Goal: Information Seeking & Learning: Learn about a topic

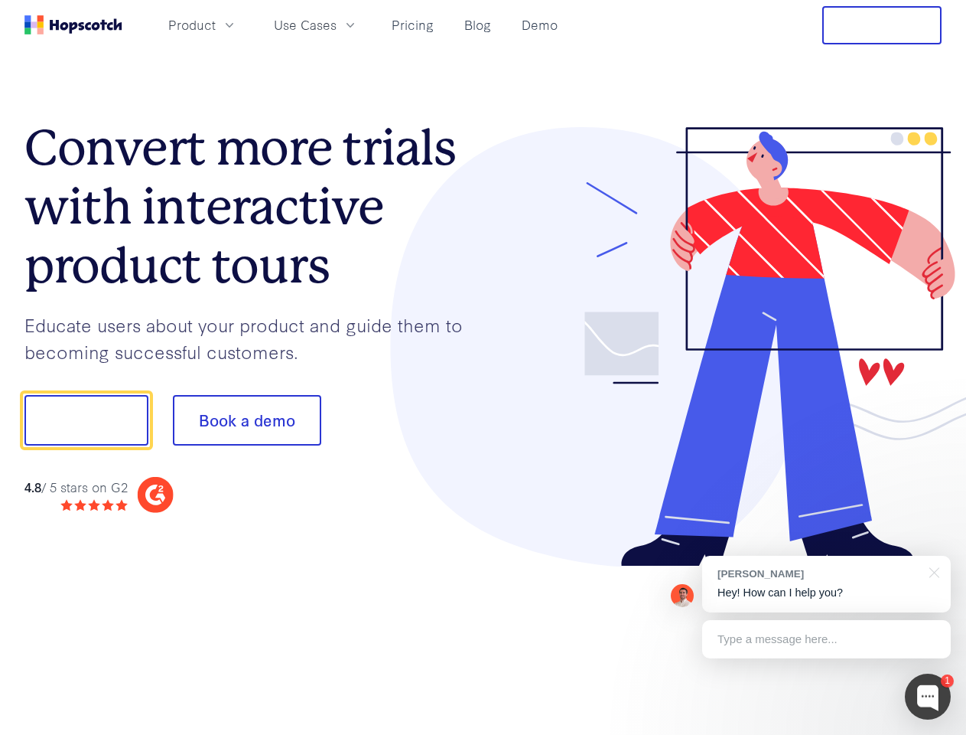
click at [484, 367] on div at bounding box center [713, 347] width 459 height 440
click at [216, 24] on span "Product" at bounding box center [191, 24] width 47 height 19
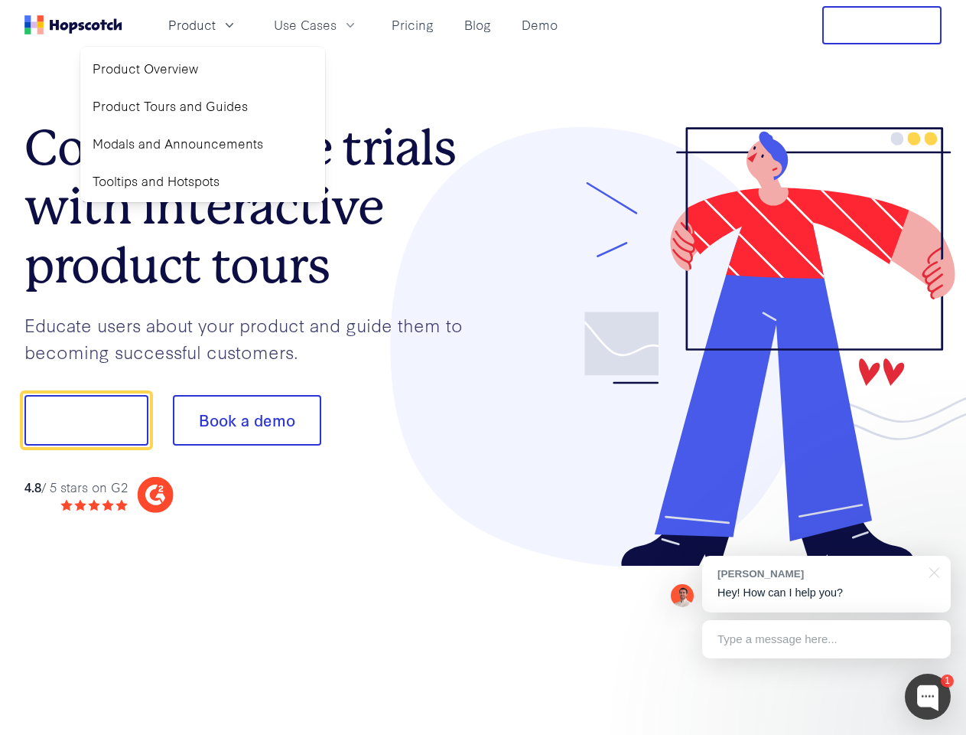
click at [337, 24] on span "Use Cases" at bounding box center [305, 24] width 63 height 19
click at [86, 420] on button "Show me!" at bounding box center [86, 420] width 124 height 51
click at [246, 420] on button "Book a demo" at bounding box center [247, 420] width 148 height 51
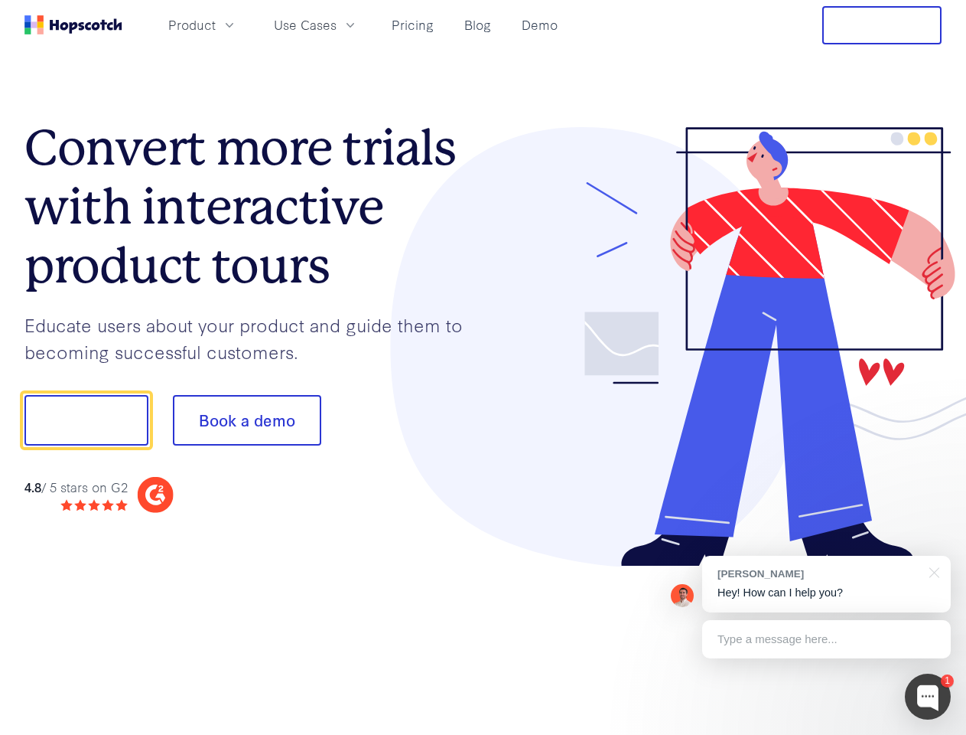
click at [928, 696] on div at bounding box center [928, 696] width 46 height 46
click at [826, 584] on div "[PERSON_NAME] Hey! How can I help you?" at bounding box center [826, 584] width 249 height 57
click at [932, 571] on div at bounding box center [807, 520] width 287 height 305
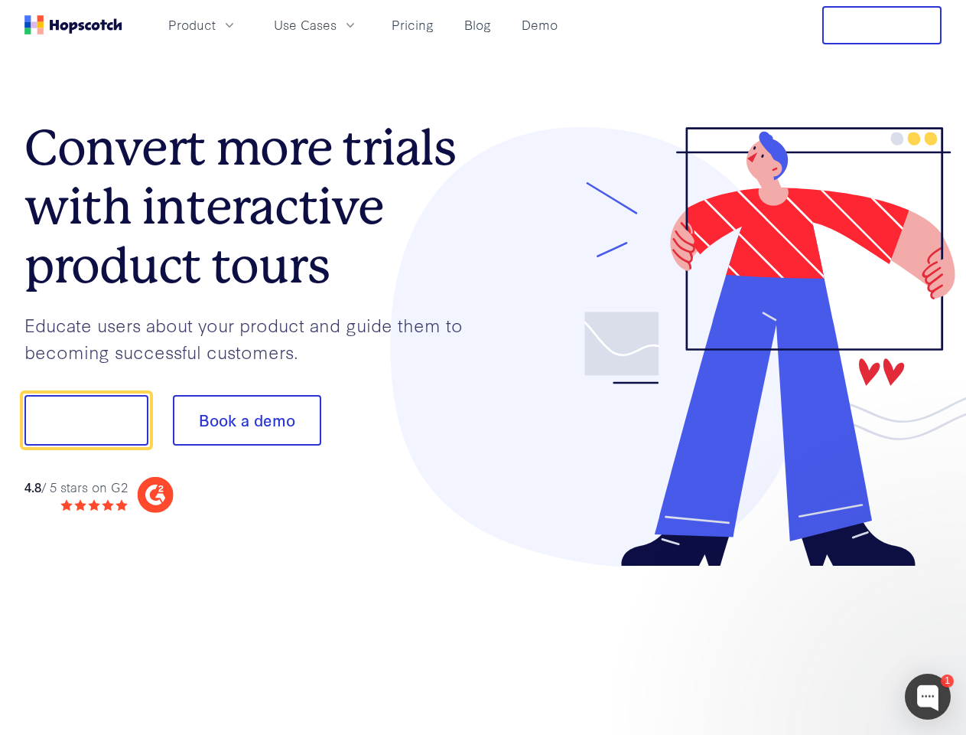
click at [826, 639] on div at bounding box center [807, 520] width 287 height 305
